Goal: Transaction & Acquisition: Purchase product/service

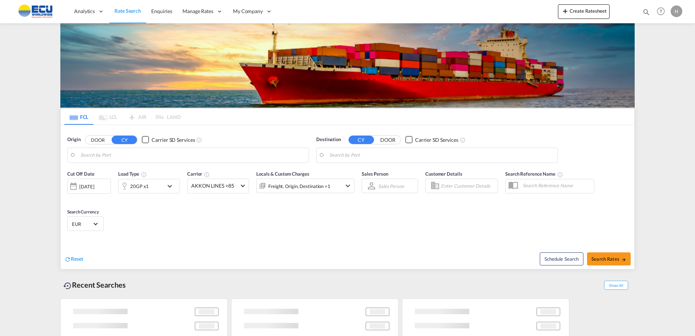
type input "[GEOGRAPHIC_DATA], [GEOGRAPHIC_DATA]"
type input "Fos-[GEOGRAPHIC_DATA], [GEOGRAPHIC_DATA]"
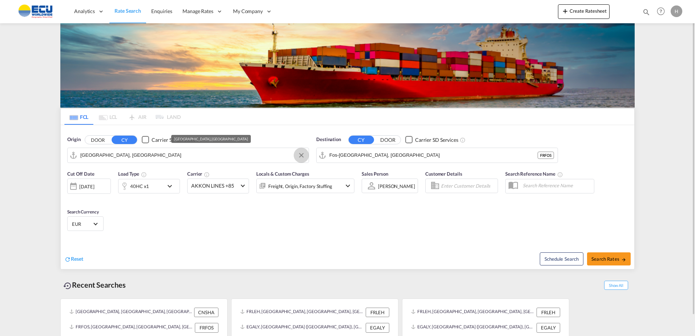
click at [302, 157] on button "Clear Input" at bounding box center [301, 155] width 11 height 11
click at [276, 159] on input "Search by Port" at bounding box center [192, 155] width 225 height 11
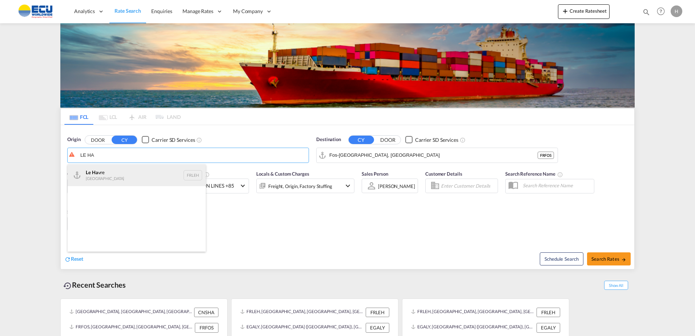
click at [118, 169] on div "Le Ha vre [GEOGRAPHIC_DATA] FRLEH" at bounding box center [137, 175] width 138 height 22
type input "[GEOGRAPHIC_DATA], [GEOGRAPHIC_DATA]"
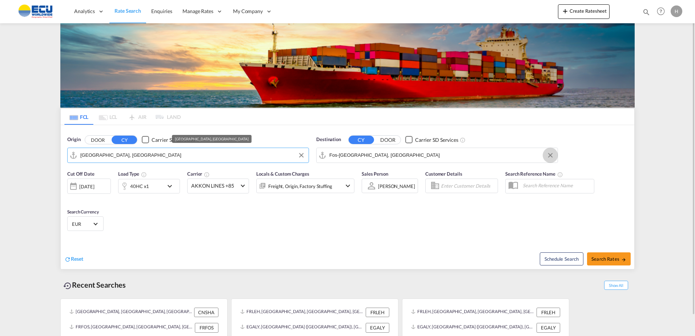
click at [550, 153] on button "Clear Input" at bounding box center [550, 155] width 11 height 11
click at [481, 158] on input "Search by Port" at bounding box center [441, 155] width 225 height 11
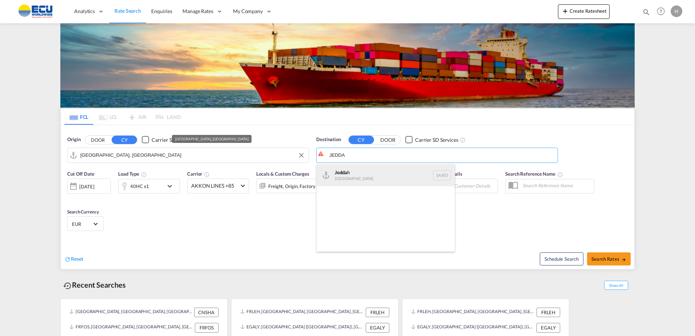
click at [350, 179] on div "Jedda h [GEOGRAPHIC_DATA] SAJED" at bounding box center [386, 175] width 138 height 22
type input "Jeddah, SAJED"
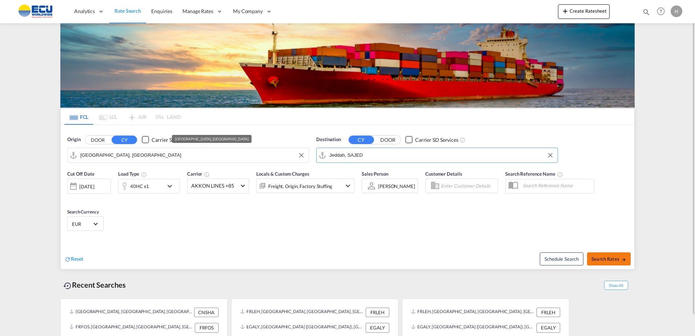
click at [623, 260] on md-icon "icon-arrow-right" at bounding box center [623, 259] width 5 height 5
type input "FRLEH to SAJED / [DATE]"
